Goal: Information Seeking & Learning: Find specific fact

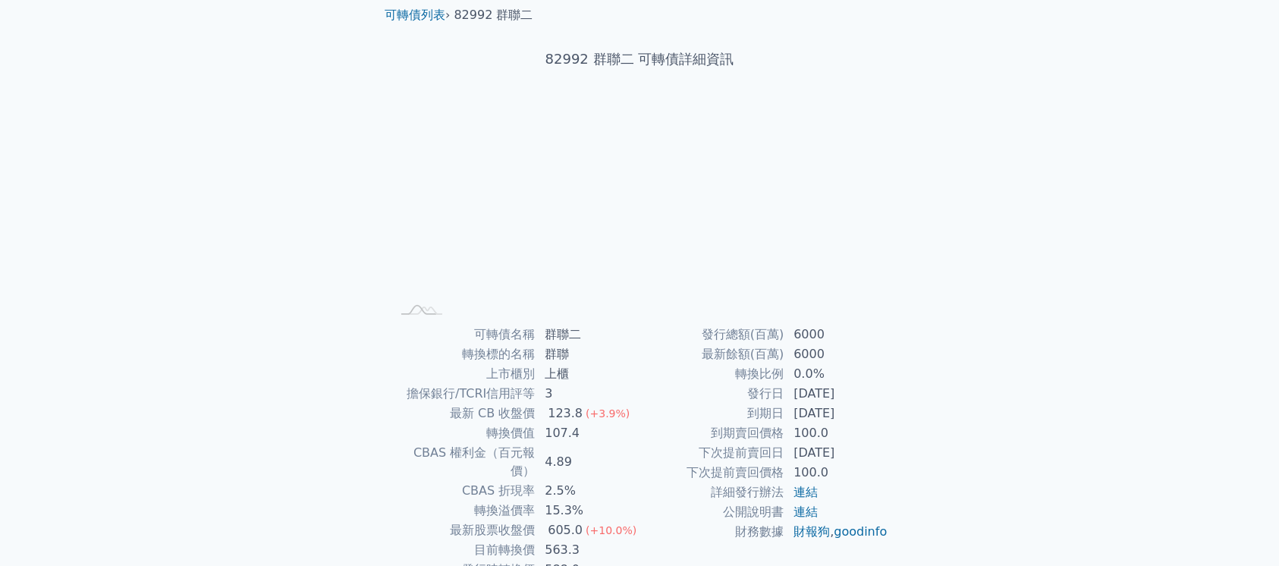
scroll to position [101, 0]
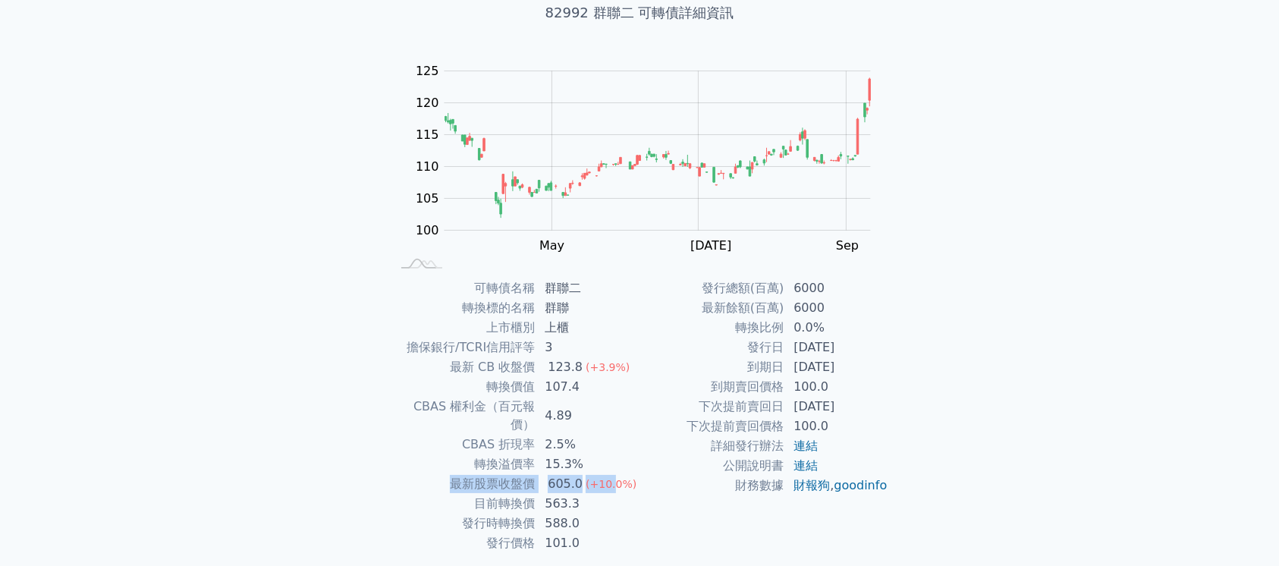
drag, startPoint x: 438, startPoint y: 465, endPoint x: 610, endPoint y: 460, distance: 171.5
click at [610, 474] on tr "最新股票收盤價 605.0 (+10.0%)" at bounding box center [515, 484] width 249 height 20
click at [692, 488] on td "財務數據" at bounding box center [712, 486] width 145 height 20
drag, startPoint x: 549, startPoint y: 368, endPoint x: 577, endPoint y: 361, distance: 28.9
click at [577, 361] on div "123.8" at bounding box center [565, 367] width 41 height 18
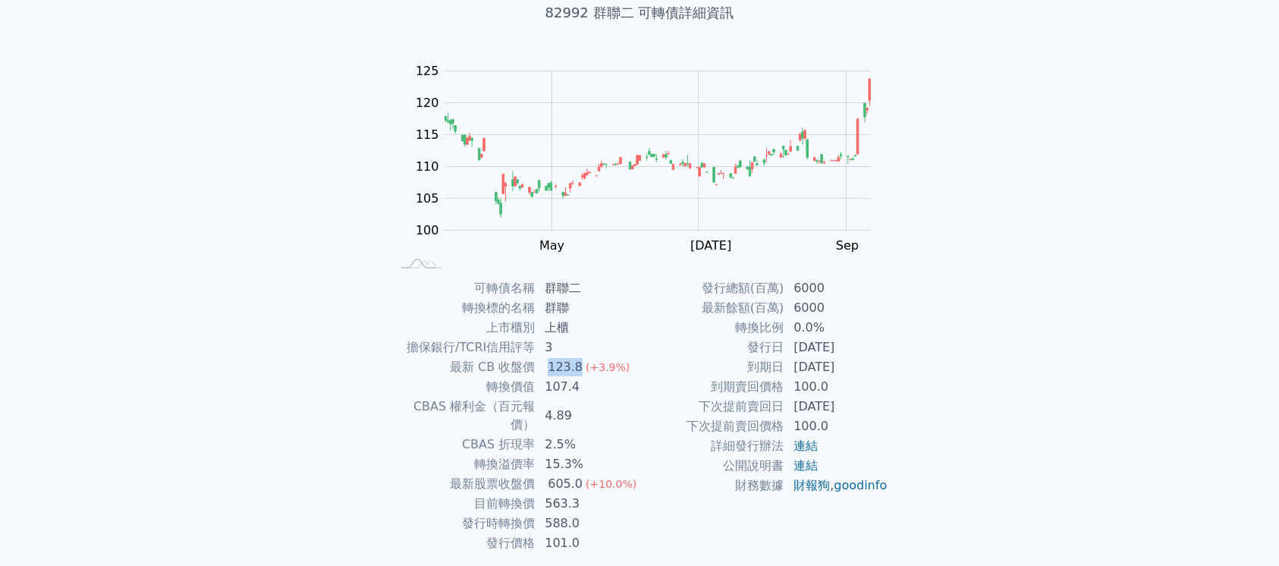
copy div "123.8"
drag, startPoint x: 394, startPoint y: 398, endPoint x: 577, endPoint y: 401, distance: 182.8
click at [577, 401] on tr "CBAS 權利金（百元報價） 4.89" at bounding box center [515, 416] width 249 height 38
copy tr "CBAS 權利金（百元報價） 4.89"
click at [596, 454] on td "15.3%" at bounding box center [588, 464] width 104 height 20
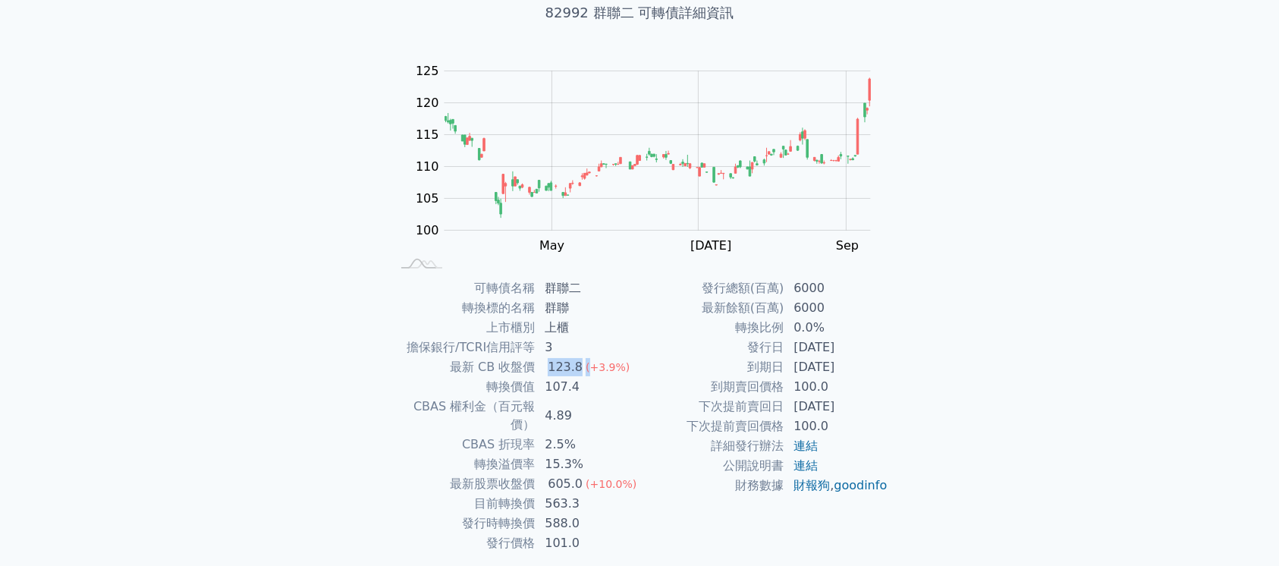
drag, startPoint x: 546, startPoint y: 368, endPoint x: 588, endPoint y: 367, distance: 41.7
click at [588, 367] on td "123.8 (+3.9%)" at bounding box center [588, 367] width 104 height 20
copy td "123.8 ("
click at [1074, 201] on div "可轉債列表 財務數據 可轉債列表 財務數據 登入／註冊 登入／註冊 可轉債列表 › 82992 群聯二 82992 群聯二 可轉債詳細資訊 Zoom Out …" at bounding box center [639, 259] width 1279 height 721
click at [976, 354] on div "可轉債列表 財務數據 可轉債列表 財務數據 登入／註冊 登入／註冊 可轉債列表 › 82992 群聯二 82992 群聯二 可轉債詳細資訊 Zoom Out …" at bounding box center [639, 259] width 1279 height 721
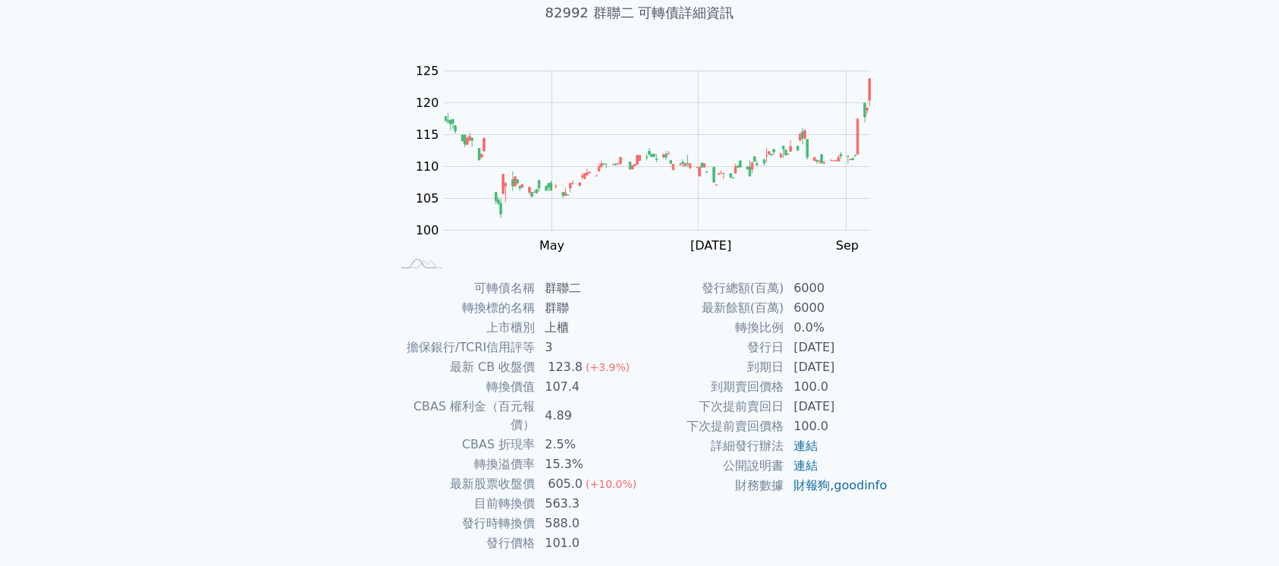
scroll to position [0, 0]
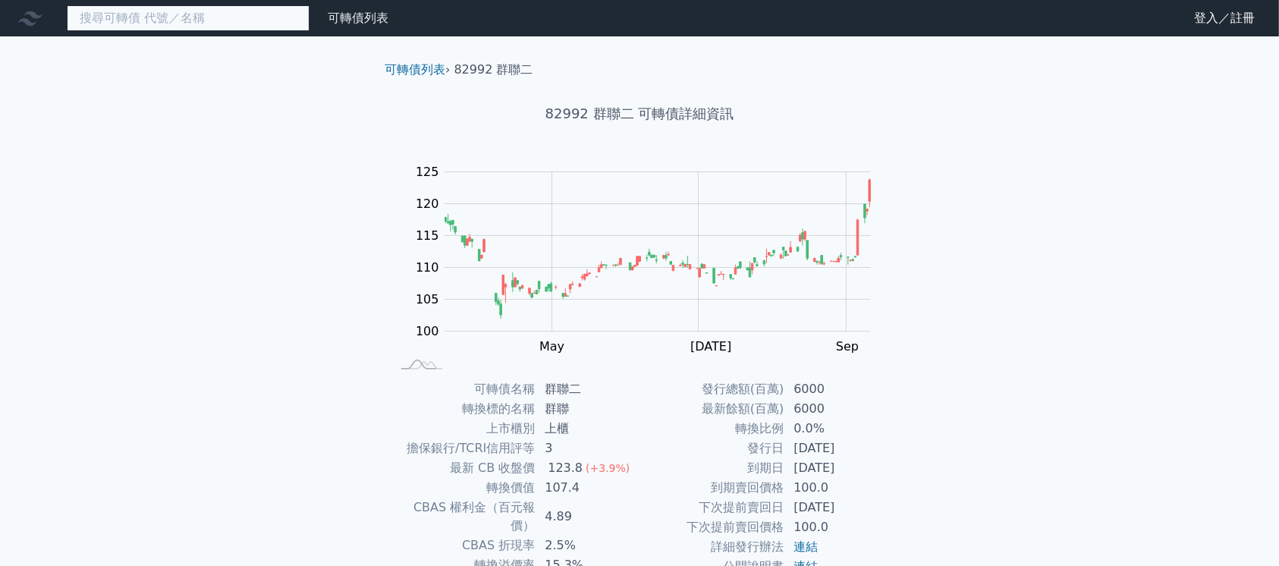
click at [168, 24] on input at bounding box center [188, 18] width 243 height 26
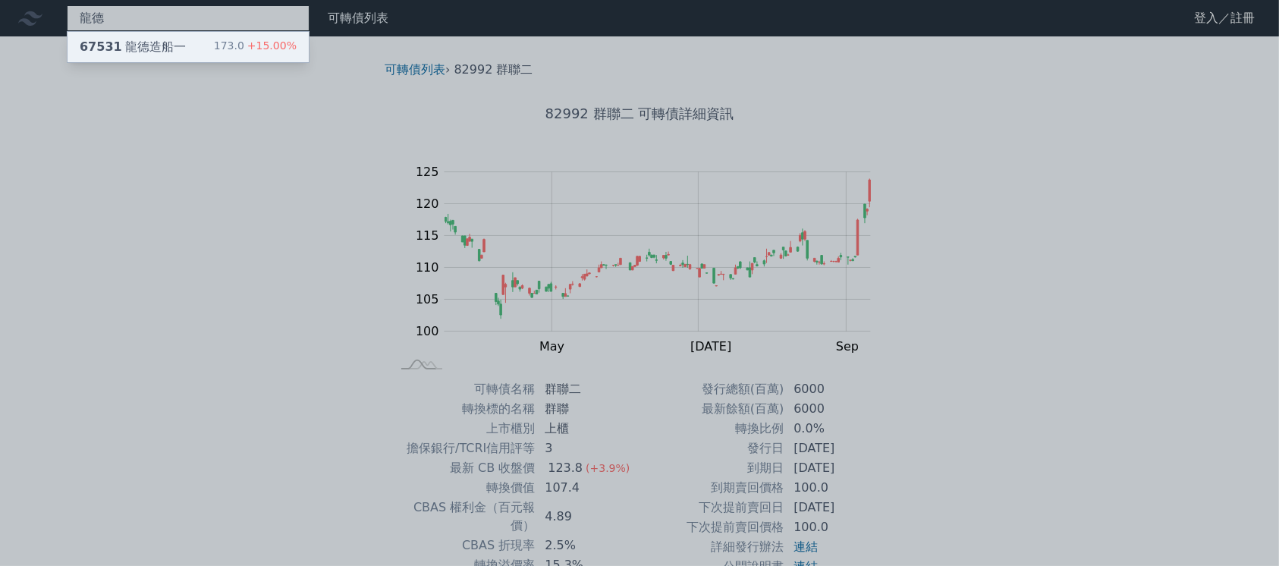
type input "龍德"
click at [171, 42] on div "67531 龍德造船一" at bounding box center [133, 47] width 106 height 18
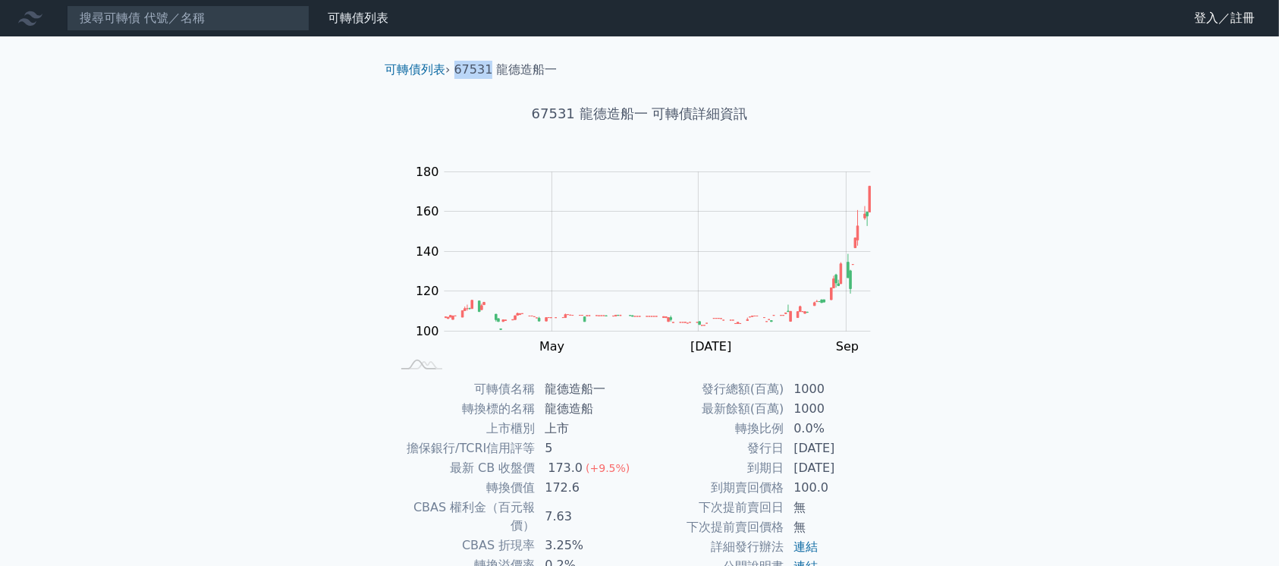
drag, startPoint x: 455, startPoint y: 67, endPoint x: 492, endPoint y: 68, distance: 36.4
click at [492, 68] on li "67531 龍德造船一" at bounding box center [505, 70] width 103 height 18
copy li "67531"
